Goal: Transaction & Acquisition: Purchase product/service

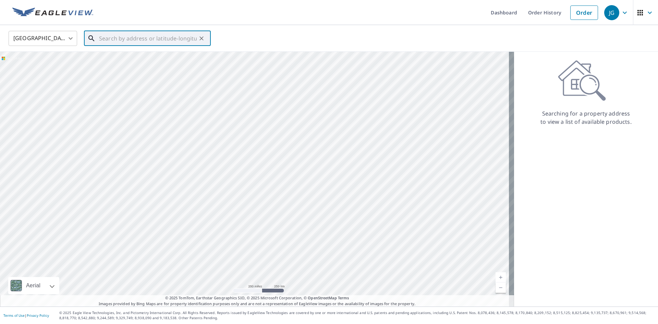
click at [166, 39] on input "text" at bounding box center [148, 38] width 98 height 19
click at [590, 17] on link "Order" at bounding box center [585, 12] width 28 height 14
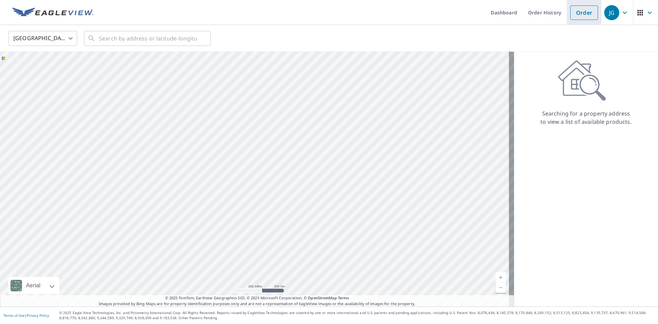
click at [584, 13] on link "Order" at bounding box center [585, 12] width 28 height 14
click at [191, 39] on input "text" at bounding box center [148, 38] width 98 height 19
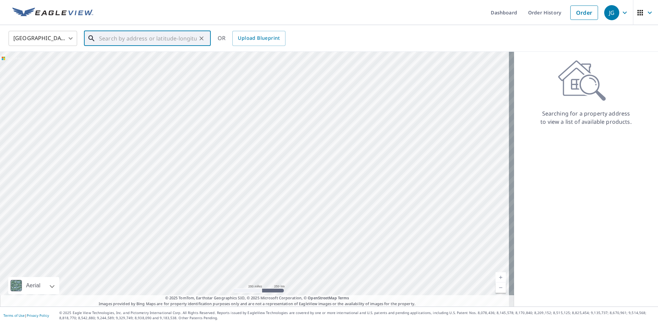
click at [184, 40] on input "text" at bounding box center [148, 38] width 98 height 19
type input "[STREET_ADDRESS]"
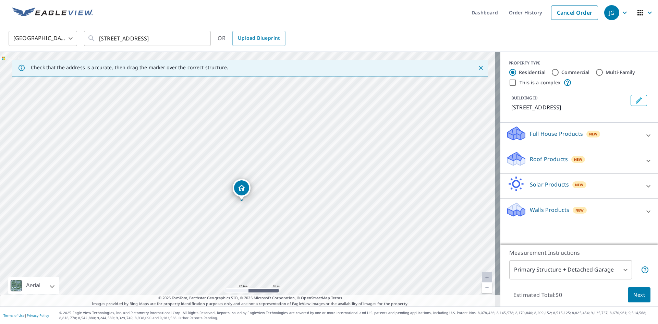
drag, startPoint x: 248, startPoint y: 169, endPoint x: 241, endPoint y: 192, distance: 23.1
click at [620, 154] on div "Roof Products New" at bounding box center [573, 161] width 134 height 20
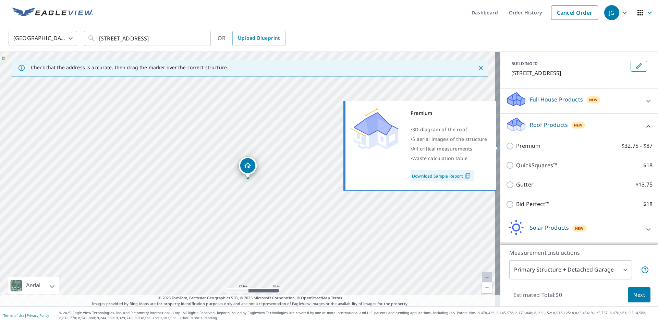
click at [516, 146] on p "Premium" at bounding box center [528, 146] width 24 height 9
click at [516, 146] on input "Premium $32.75 - $87" at bounding box center [511, 146] width 10 height 8
checkbox input "true"
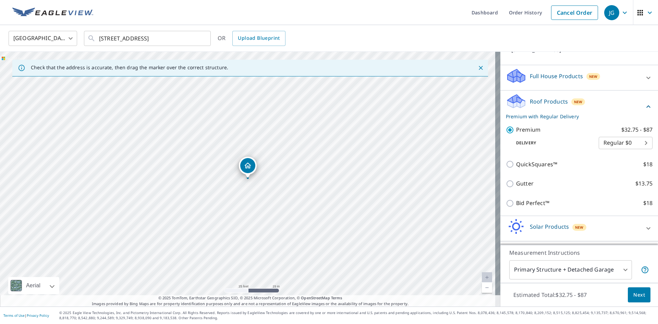
scroll to position [80, 0]
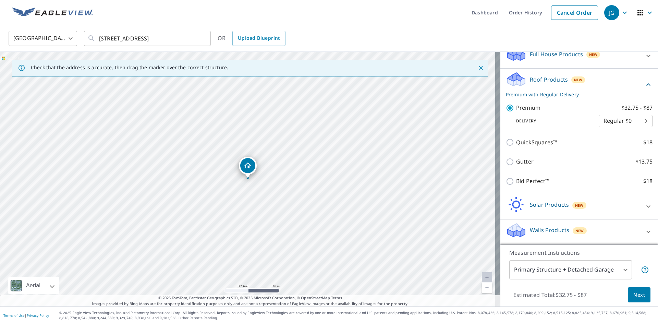
click at [577, 273] on body "JG JG Dashboard Order History Cancel Order JG [GEOGRAPHIC_DATA] [GEOGRAPHIC_DAT…" at bounding box center [329, 162] width 658 height 324
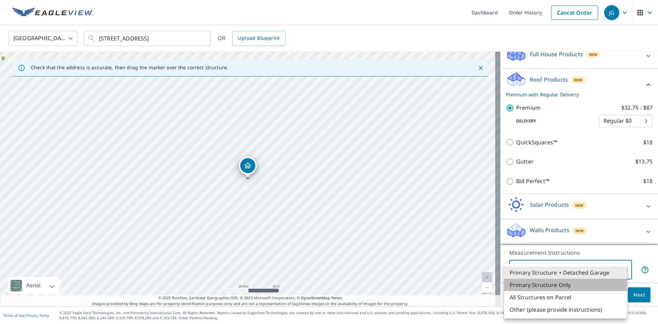
click at [552, 283] on li "Primary Structure Only" at bounding box center [565, 285] width 123 height 12
type input "2"
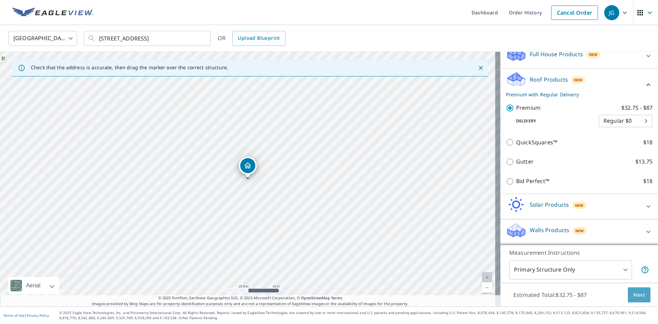
click at [634, 296] on span "Next" at bounding box center [640, 295] width 12 height 9
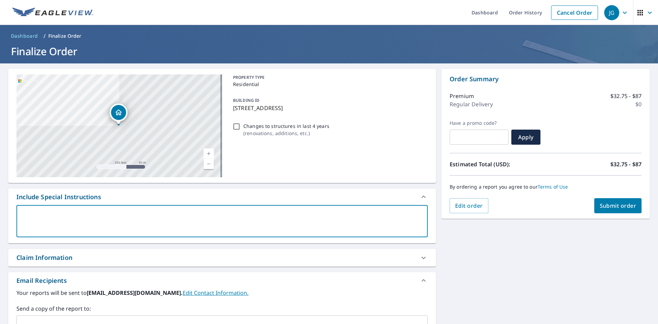
click at [97, 225] on textarea at bounding box center [222, 222] width 402 height 20
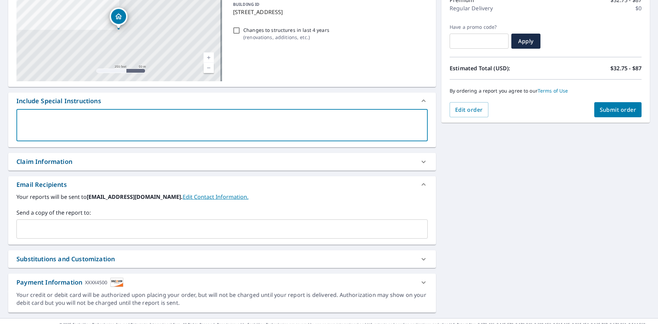
scroll to position [103, 0]
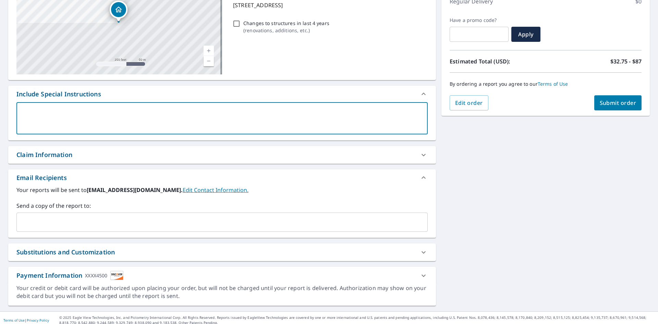
click at [63, 224] on input "text" at bounding box center [217, 222] width 395 height 13
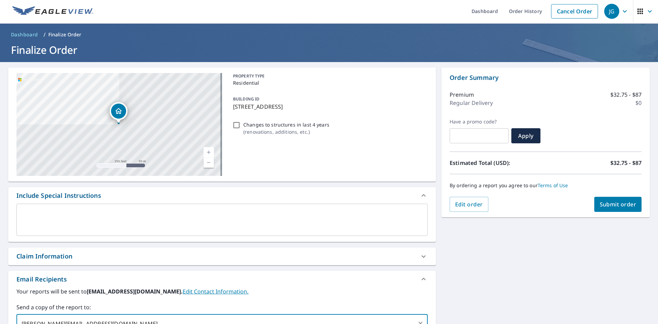
scroll to position [0, 0]
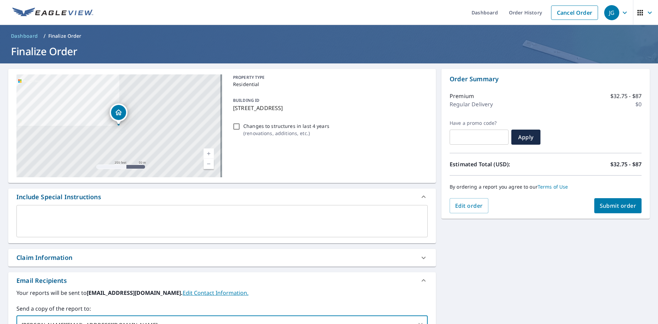
type input "[PERSON_NAME][EMAIL_ADDRESS][DOMAIN_NAME]"
click at [622, 202] on button "Submit order" at bounding box center [619, 205] width 48 height 15
